Goal: Task Accomplishment & Management: Manage account settings

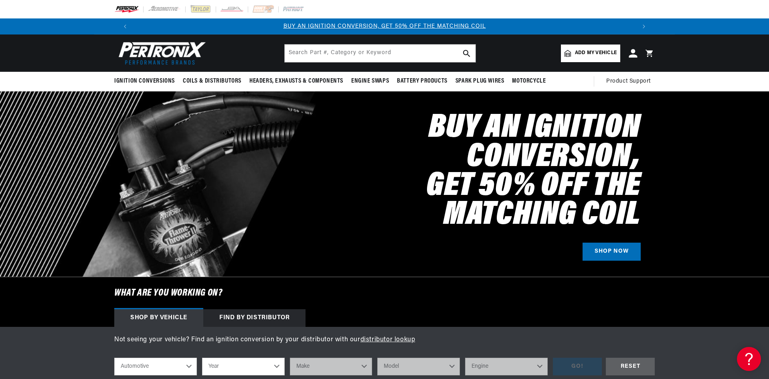
click at [631, 55] on icon at bounding box center [633, 53] width 8 height 8
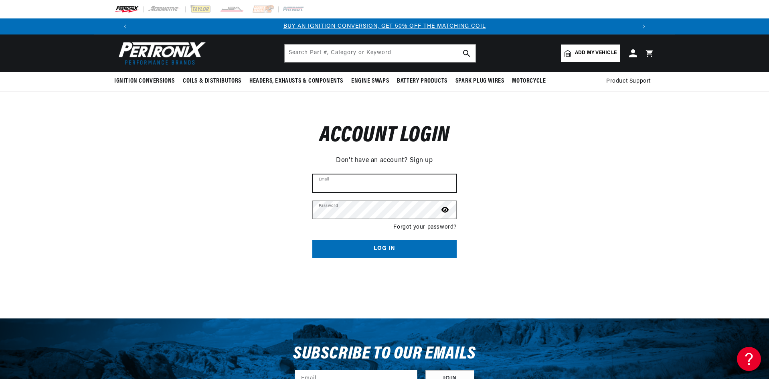
click at [394, 183] on input "Email" at bounding box center [385, 183] width 144 height 18
click at [385, 185] on input "Email" at bounding box center [385, 183] width 144 height 18
type input "autoxpertsmonroe@msauto.com"
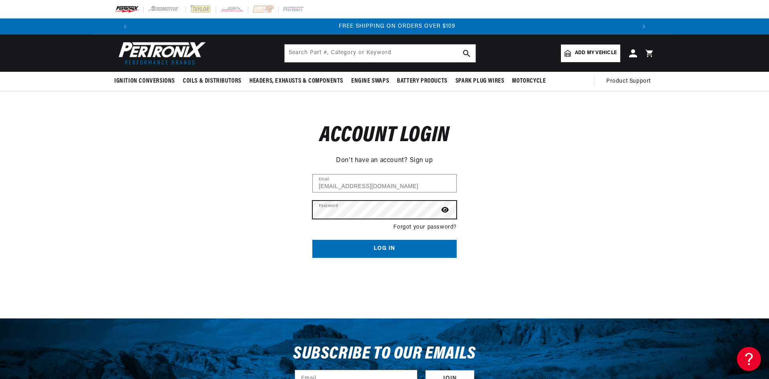
scroll to position [0, 1001]
click at [426, 247] on button "Log in" at bounding box center [384, 249] width 144 height 18
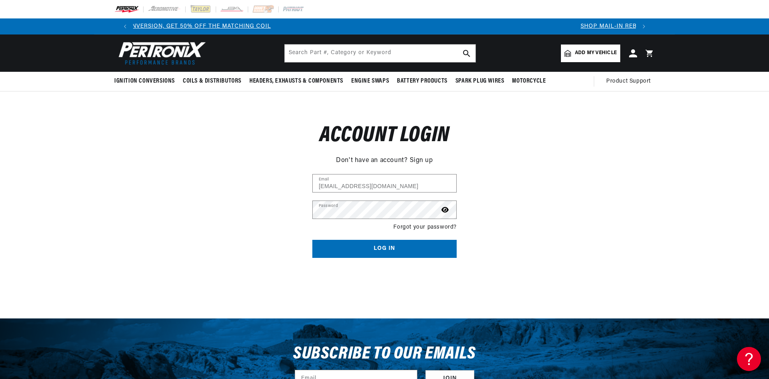
scroll to position [0, 99]
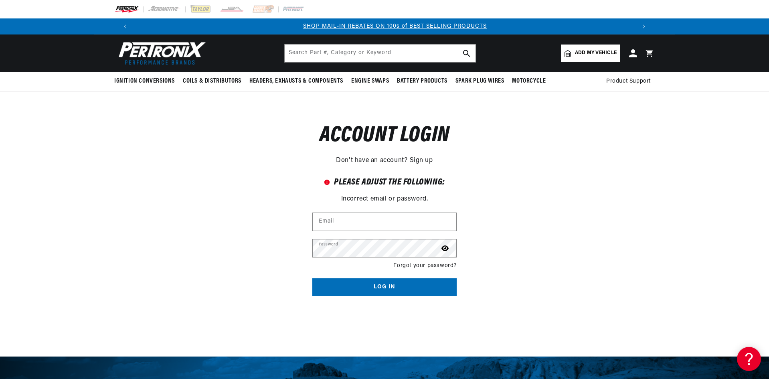
scroll to position [0, 501]
